Goal: Find specific page/section: Find specific page/section

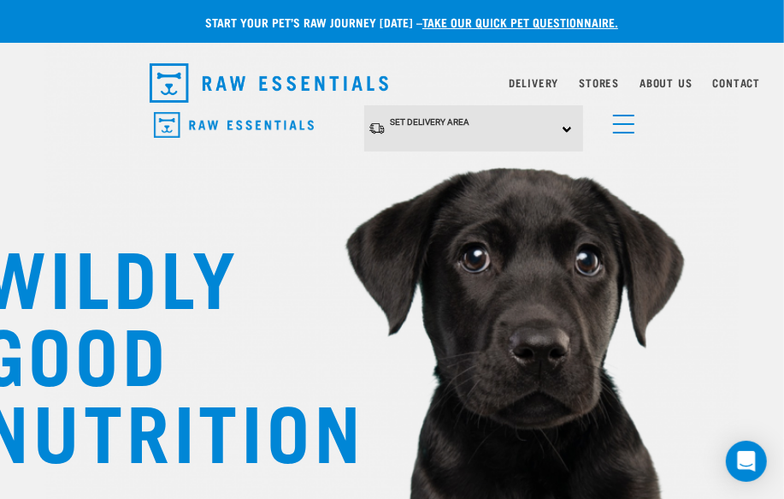
click at [625, 128] on link "menu" at bounding box center [620, 119] width 31 height 31
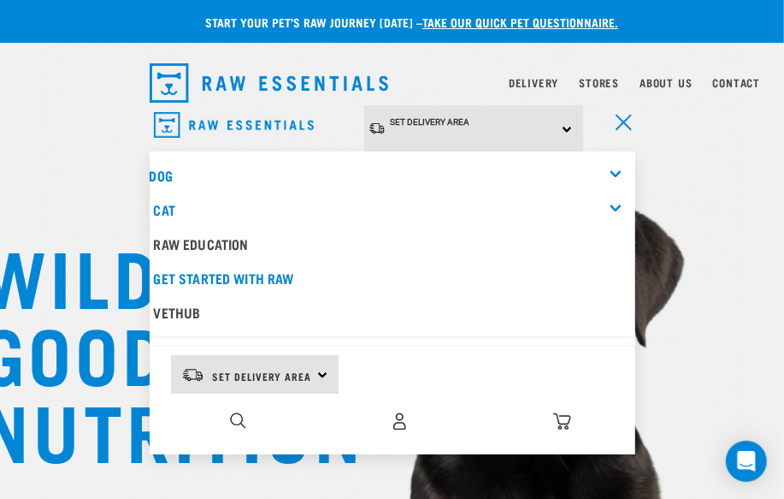
click at [610, 168] on div "Dog" at bounding box center [393, 175] width 486 height 34
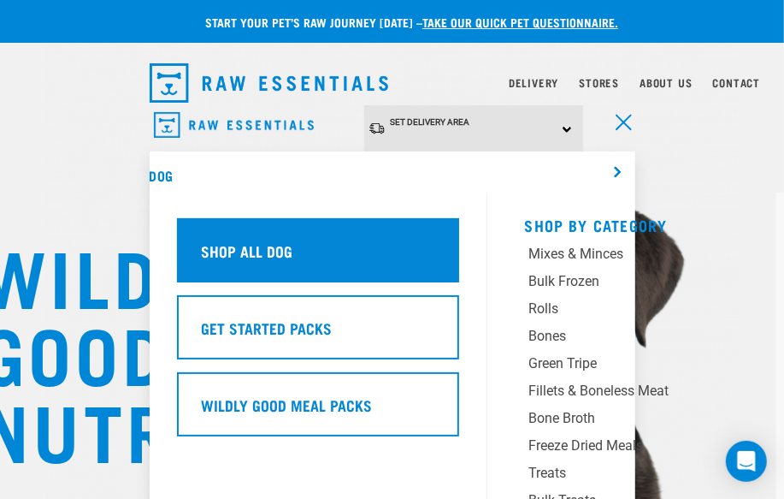
click at [223, 231] on div "Shop All Dog" at bounding box center [318, 250] width 282 height 64
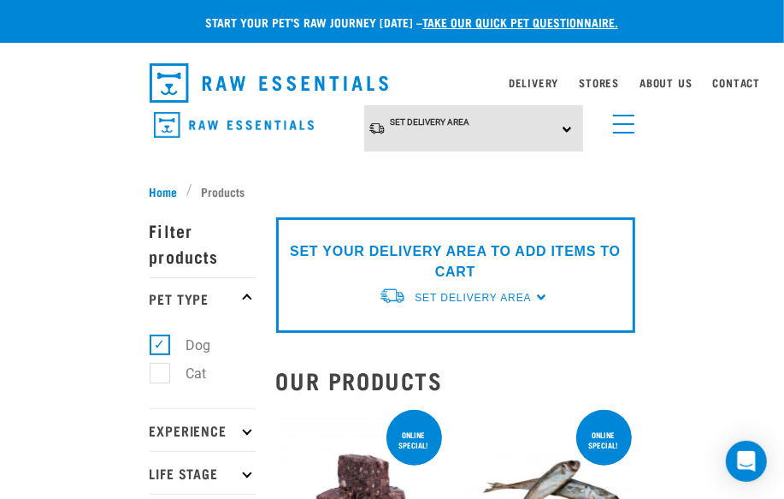
click at [622, 123] on span "menu" at bounding box center [623, 124] width 21 height 2
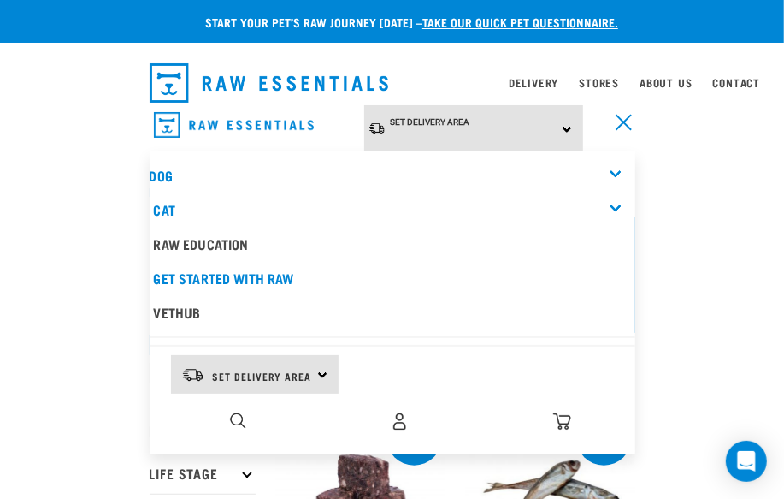
click at [688, 168] on nav "Set Delivery Area North Island South Island Dog Shop All Dog Cat" at bounding box center [392, 139] width 784 height 68
click at [623, 123] on span "menu" at bounding box center [623, 122] width 16 height 16
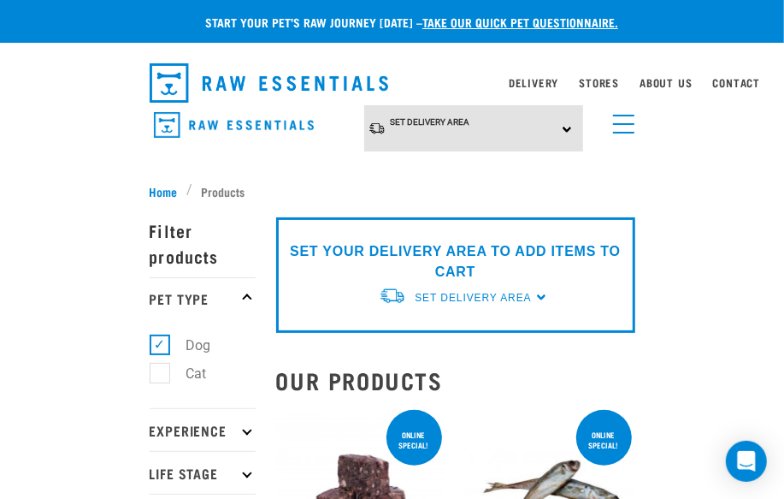
click at [2, 145] on nav "Set Delivery Area North Island South Island Dog Shop All Dog Cat" at bounding box center [392, 139] width 784 height 68
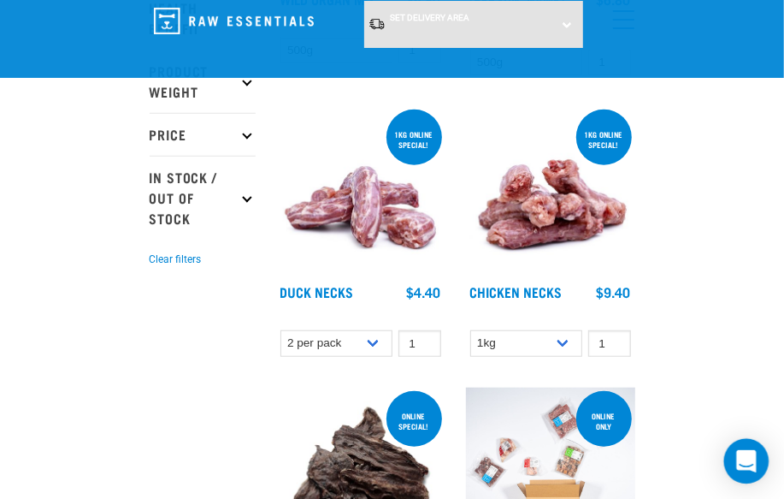
scroll to position [466, 0]
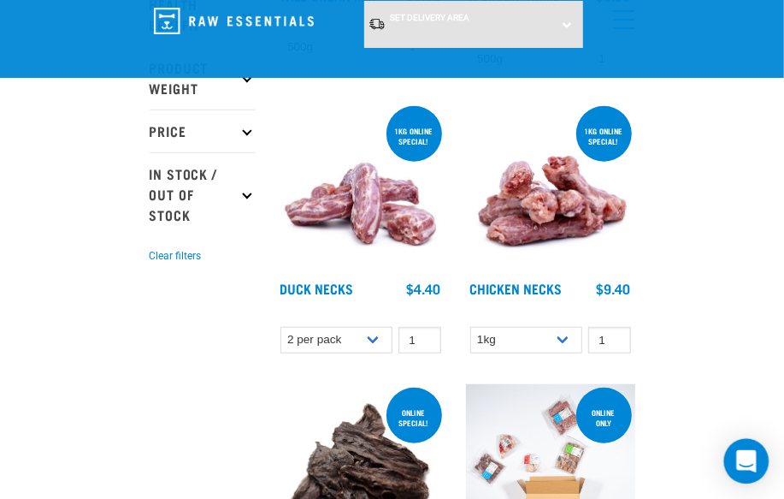
click at [743, 462] on icon "Open Intercom Messenger" at bounding box center [746, 461] width 20 height 22
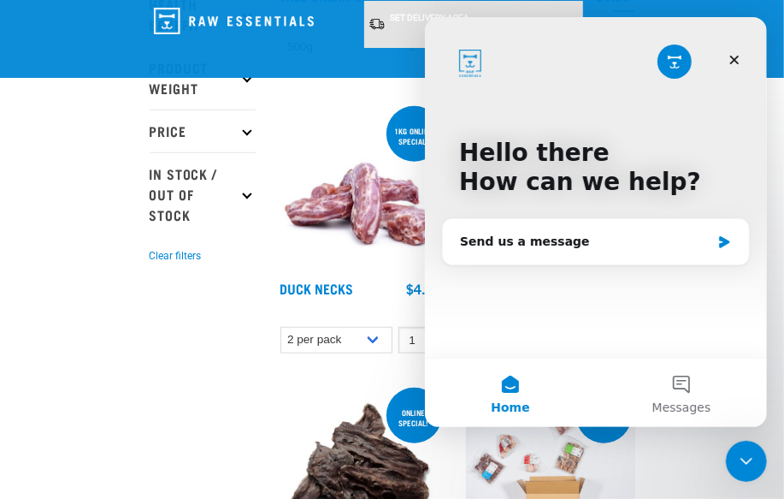
scroll to position [0, 0]
click at [727, 62] on icon "Close" at bounding box center [734, 60] width 14 height 14
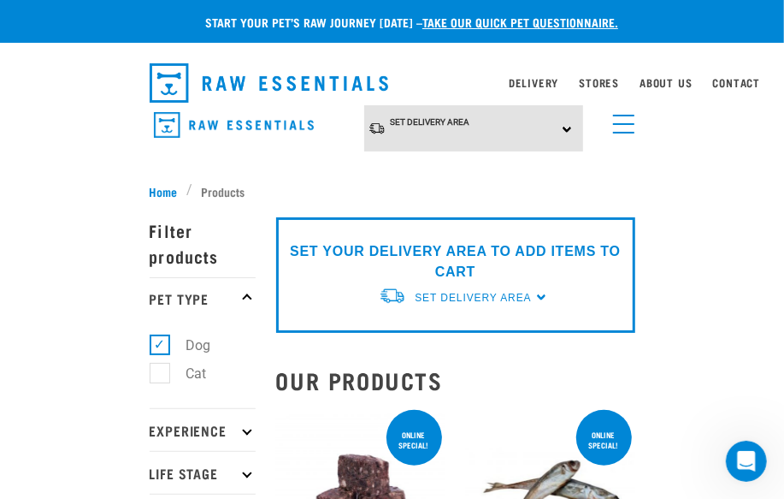
click at [412, 452] on div "ONLINE SPECIAL!" at bounding box center [415, 440] width 56 height 36
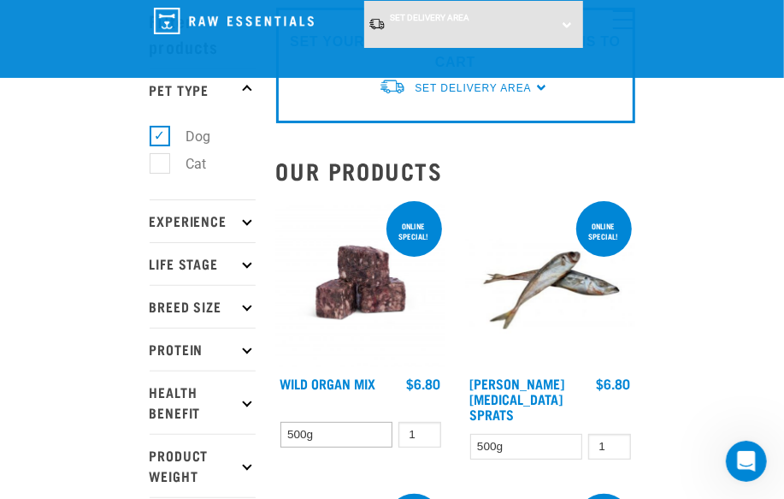
scroll to position [155, 0]
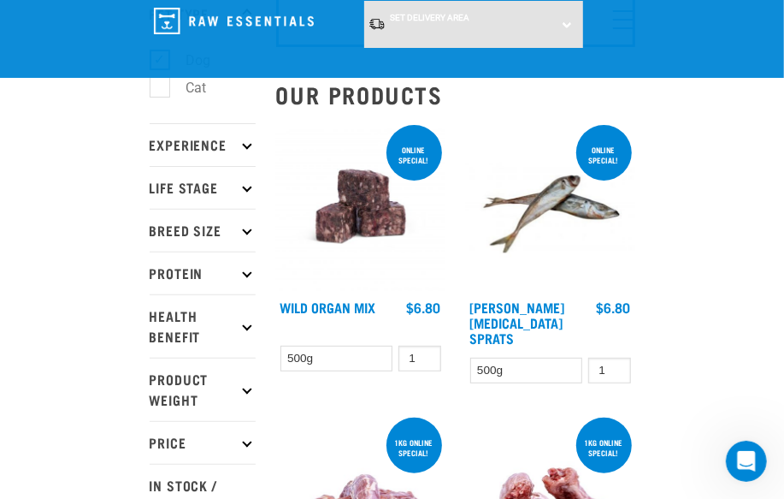
click at [329, 248] on img at bounding box center [360, 205] width 169 height 169
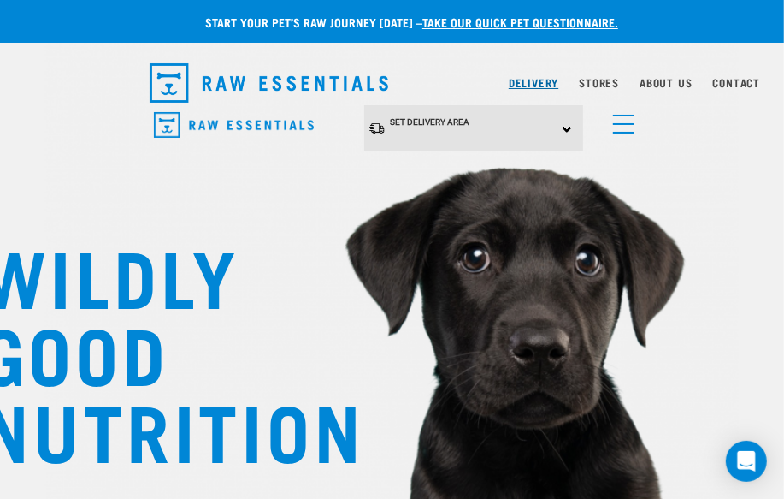
click at [539, 80] on link "Delivery" at bounding box center [534, 83] width 50 height 6
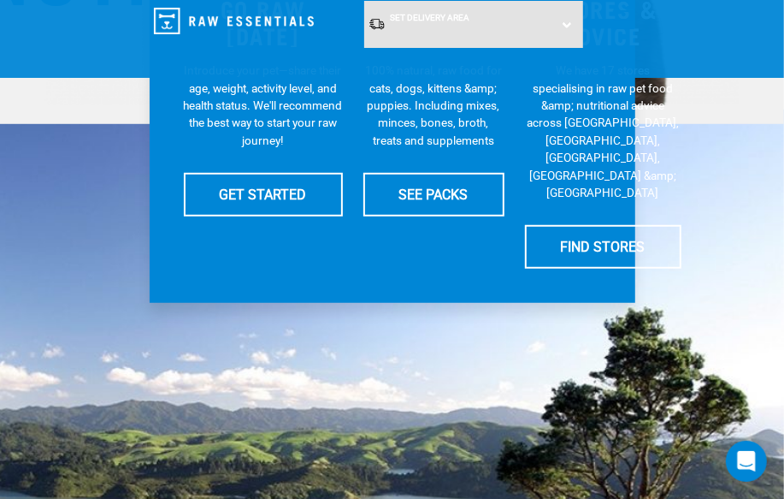
scroll to position [466, 0]
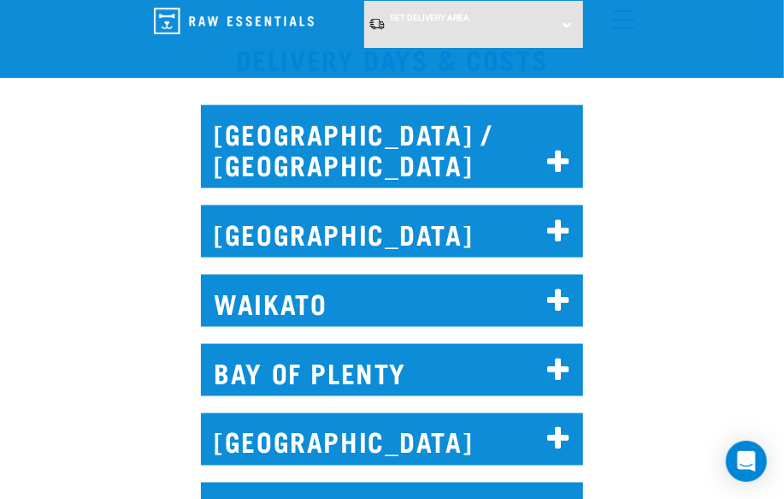
scroll to position [1088, 0]
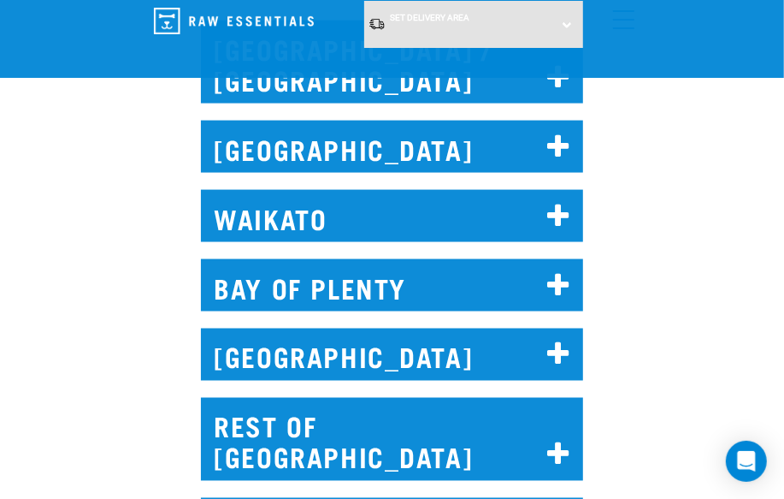
click at [375, 235] on div "BAY OF PLENTY Includes delivery to [GEOGRAPHIC_DATA], [GEOGRAPHIC_DATA], [GEOGR…" at bounding box center [392, 280] width 403 height 90
click at [375, 259] on h2 "BAY OF PLENTY" at bounding box center [392, 285] width 382 height 52
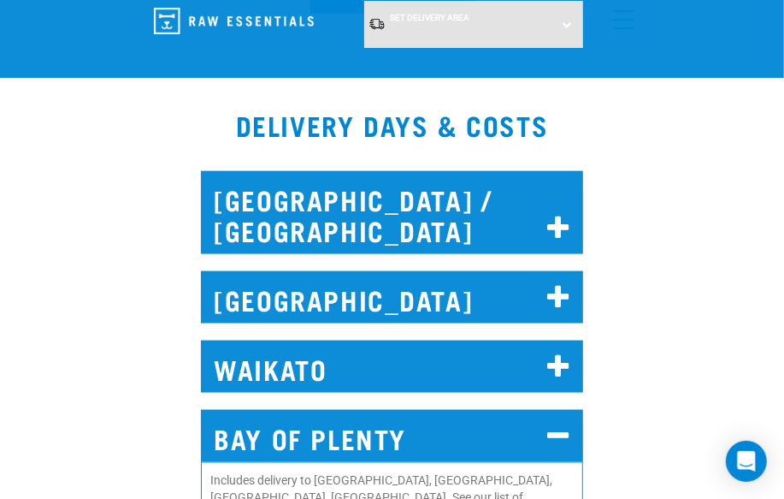
scroll to position [932, 0]
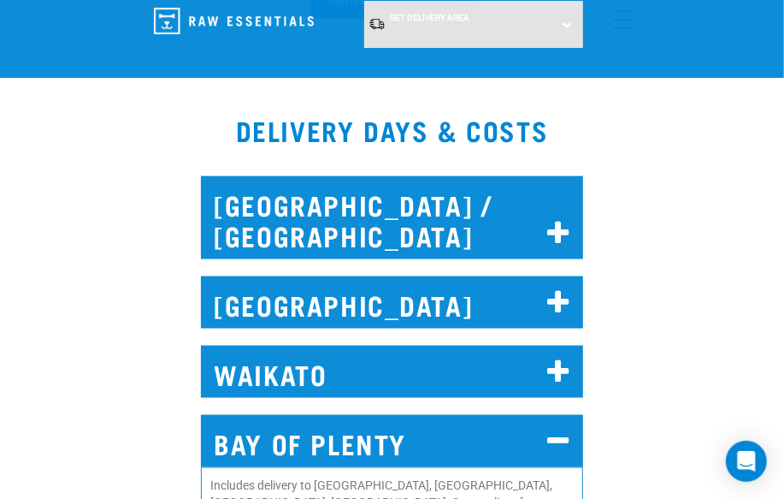
click at [453, 415] on h2 "BAY OF PLENTY" at bounding box center [392, 441] width 382 height 52
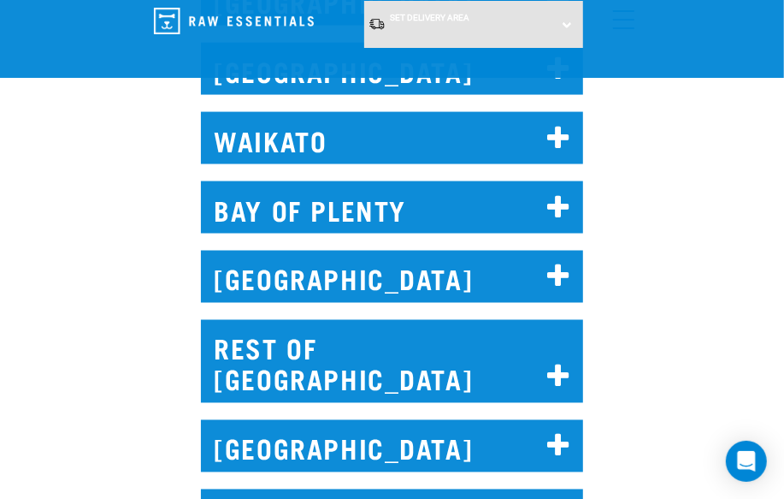
scroll to position [1088, 0]
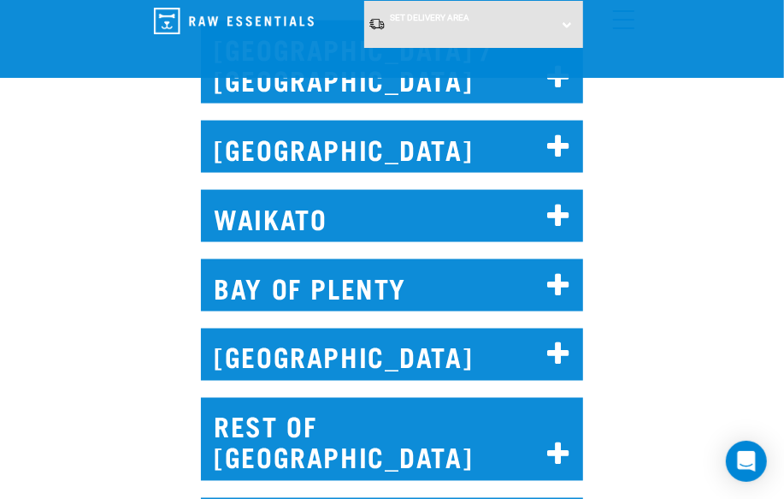
click at [402, 259] on h2 "BAY OF PLENTY" at bounding box center [392, 285] width 382 height 52
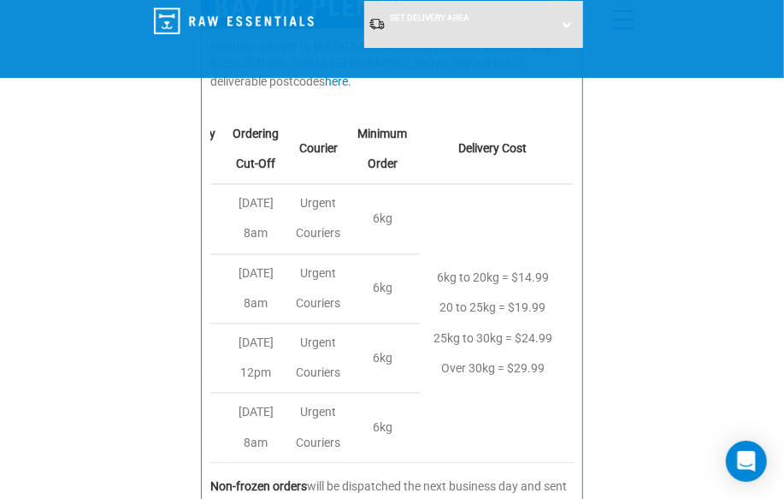
scroll to position [1399, 0]
